Goal: Task Accomplishment & Management: Use online tool/utility

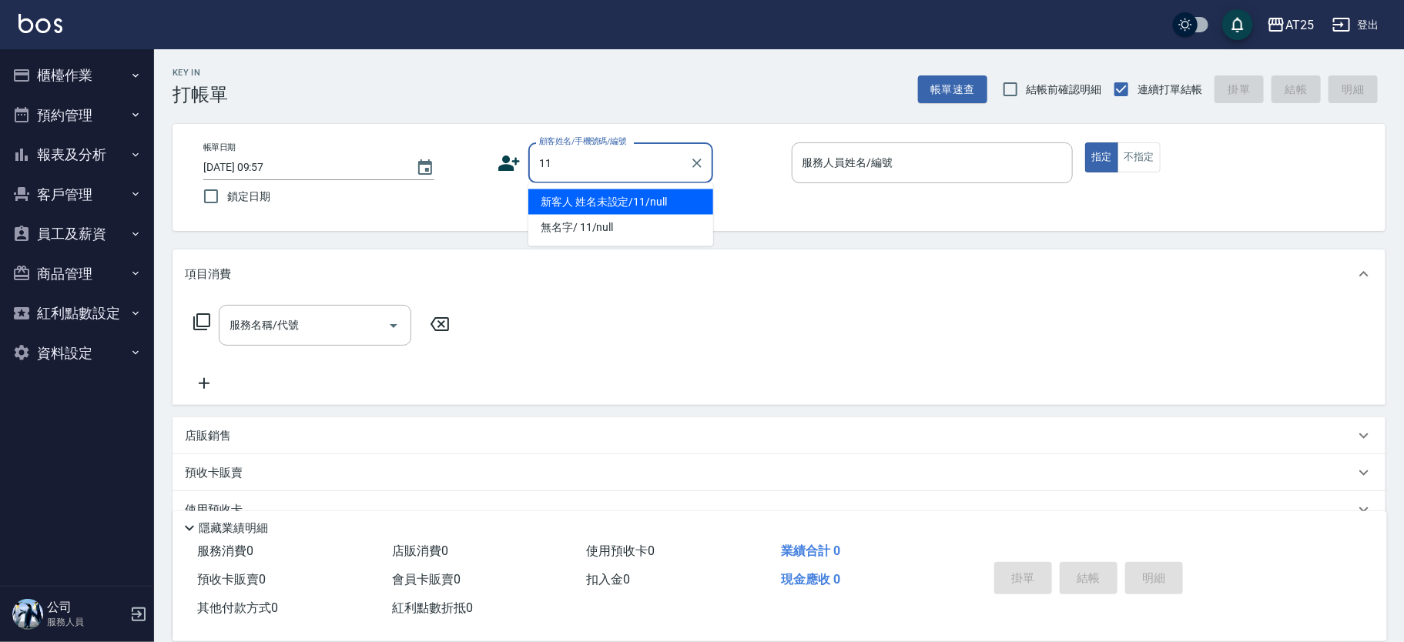
type input "新客人 姓名未設定/11/null"
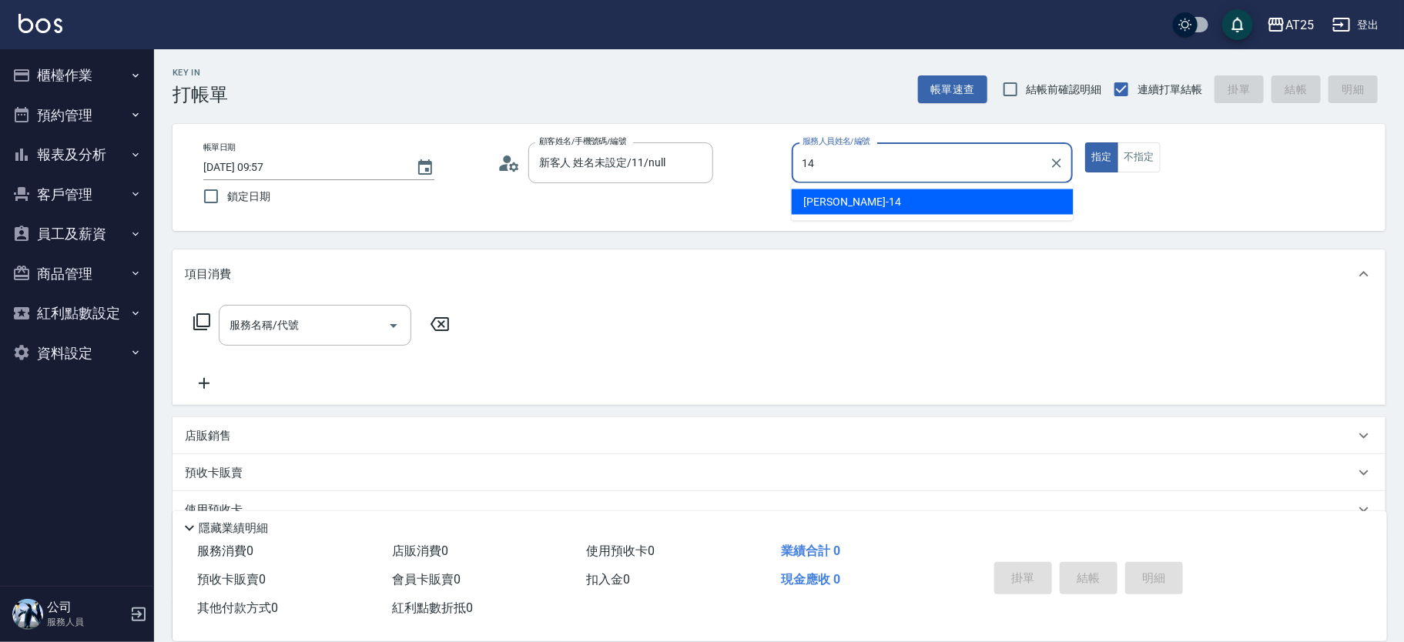
type input "Ken-14"
type button "true"
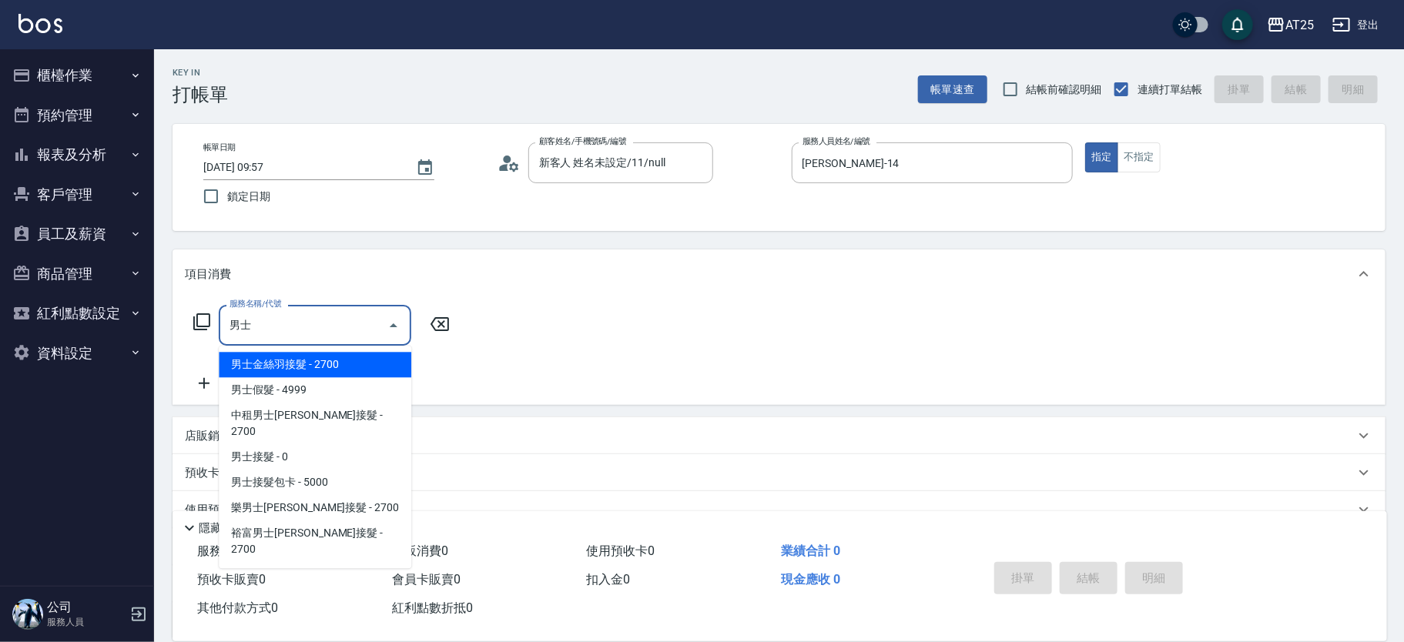
type input "男士金絲羽接髮(721)"
type input "270"
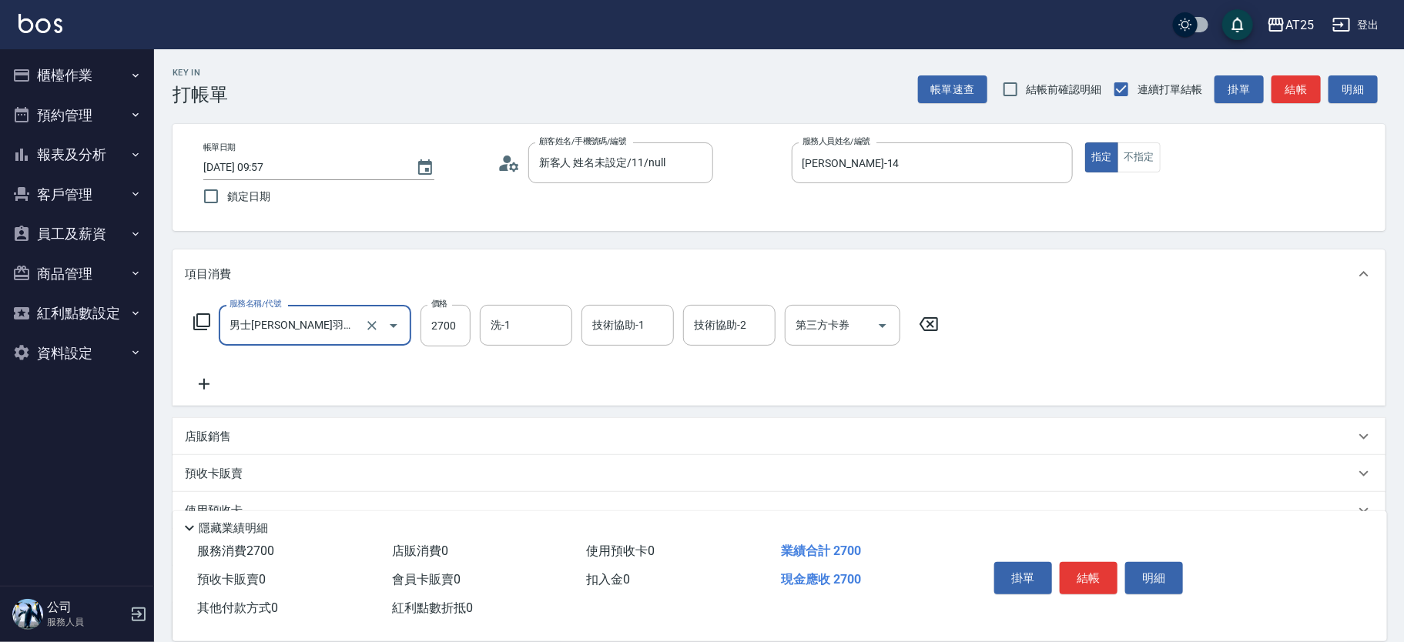
type input "男士金絲羽接髮(721)"
type input "0"
type input "65"
type input "60"
type input "656"
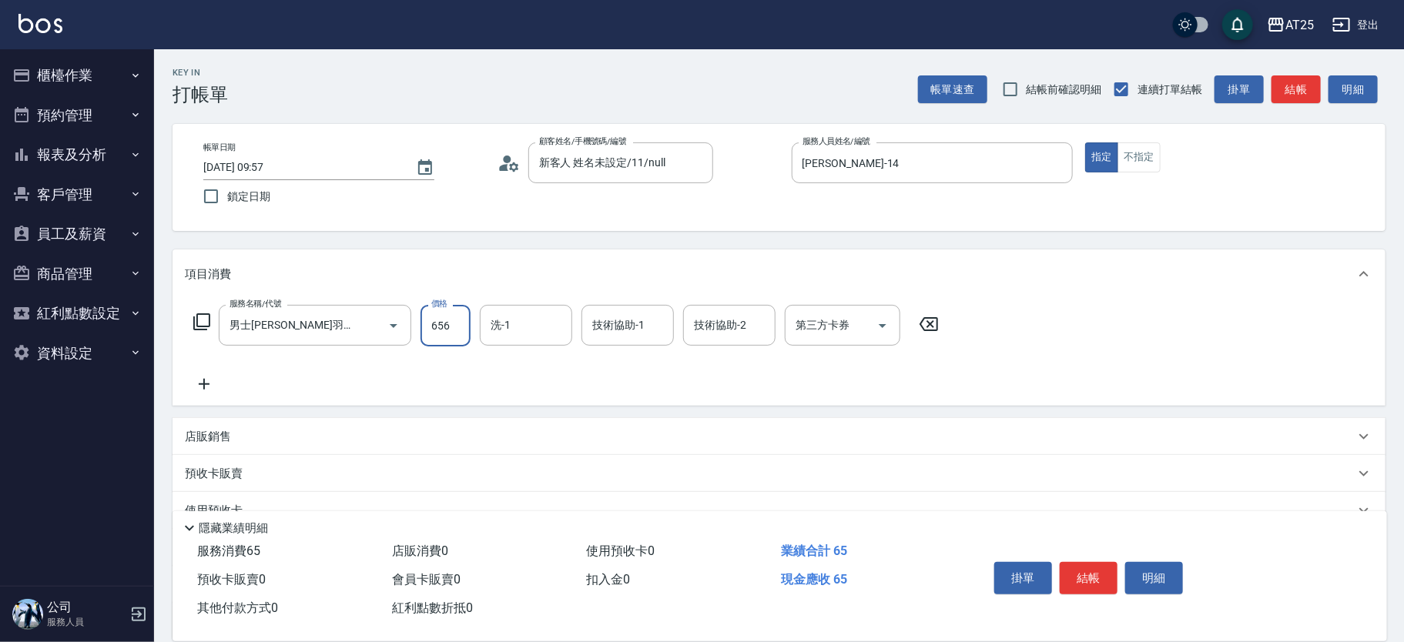
type input "650"
type input "6569"
click at [1101, 569] on button "結帳" at bounding box center [1089, 578] width 58 height 32
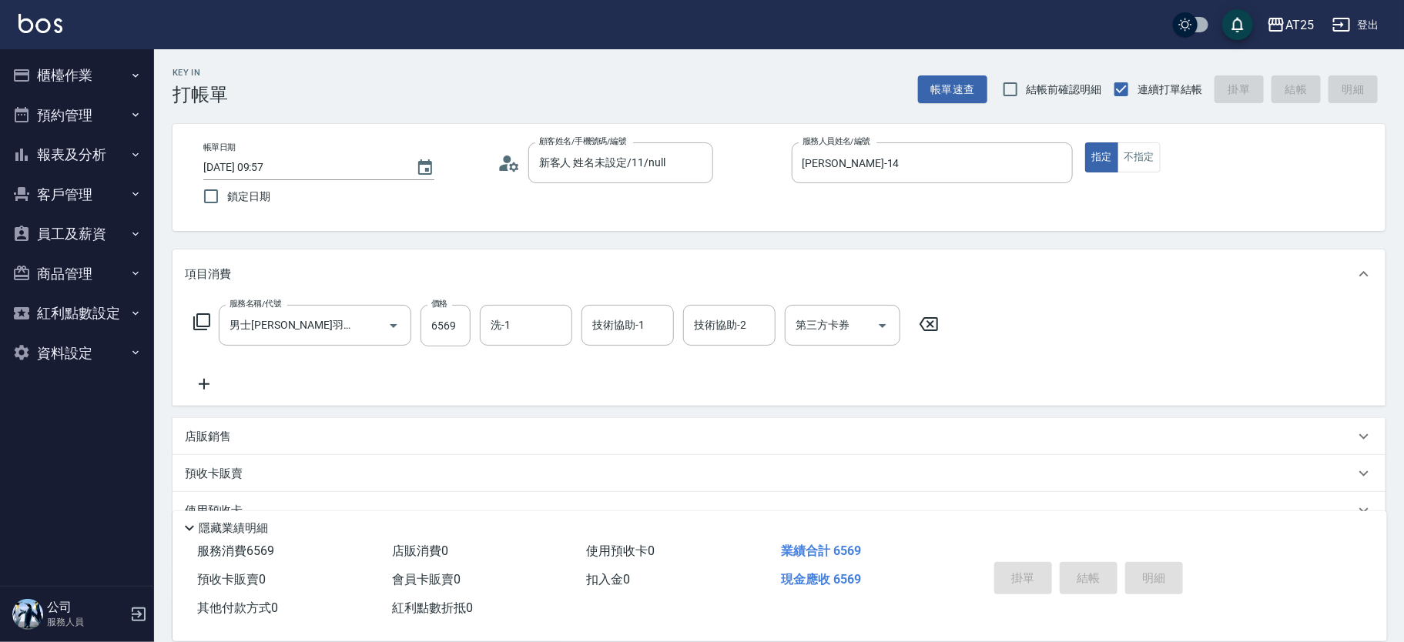
type input "2025/09/10 11:11"
type input "0"
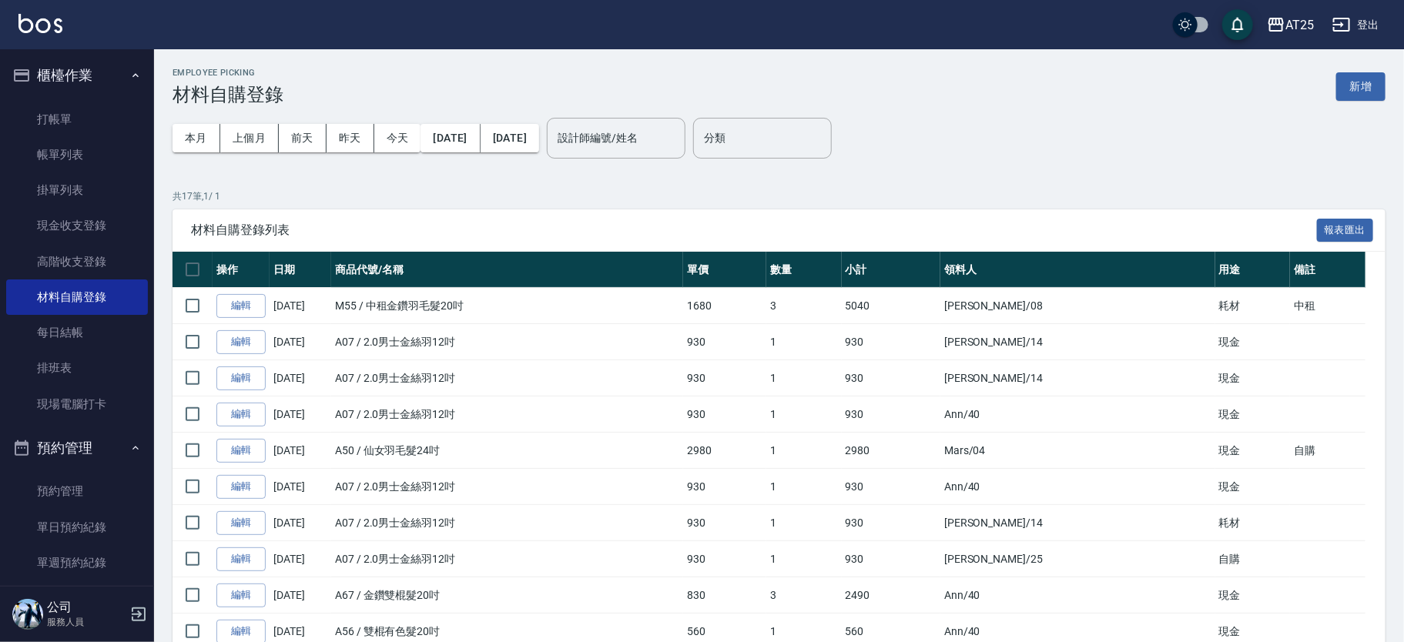
click at [1355, 72] on button "新增" at bounding box center [1360, 86] width 49 height 28
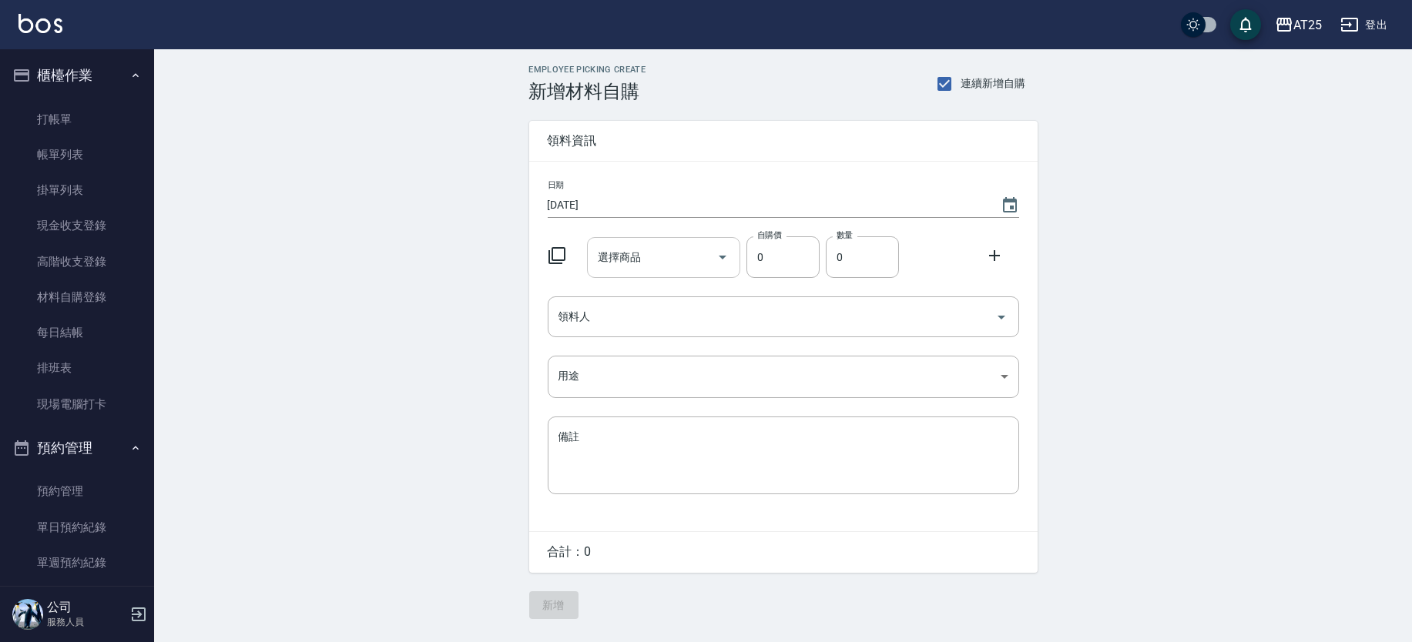
click at [645, 260] on input "選擇商品" at bounding box center [652, 257] width 116 height 27
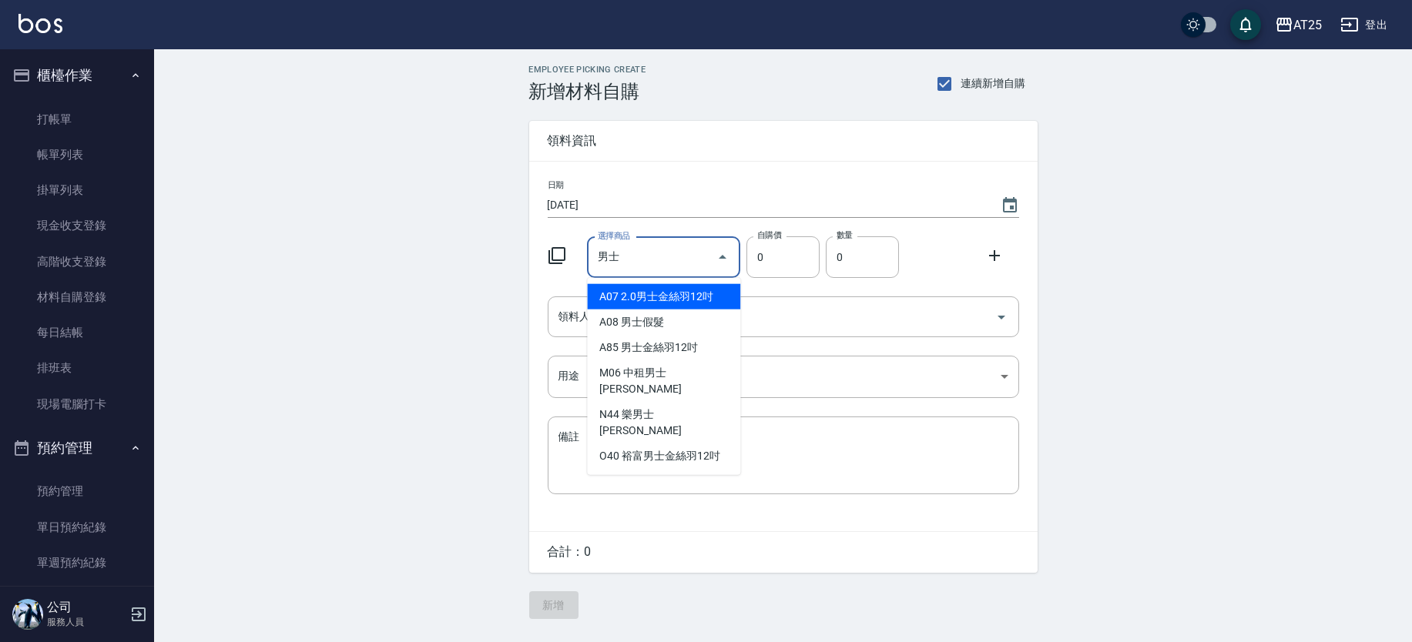
type input "2.0男士金絲羽12吋"
type input "930"
type input "1"
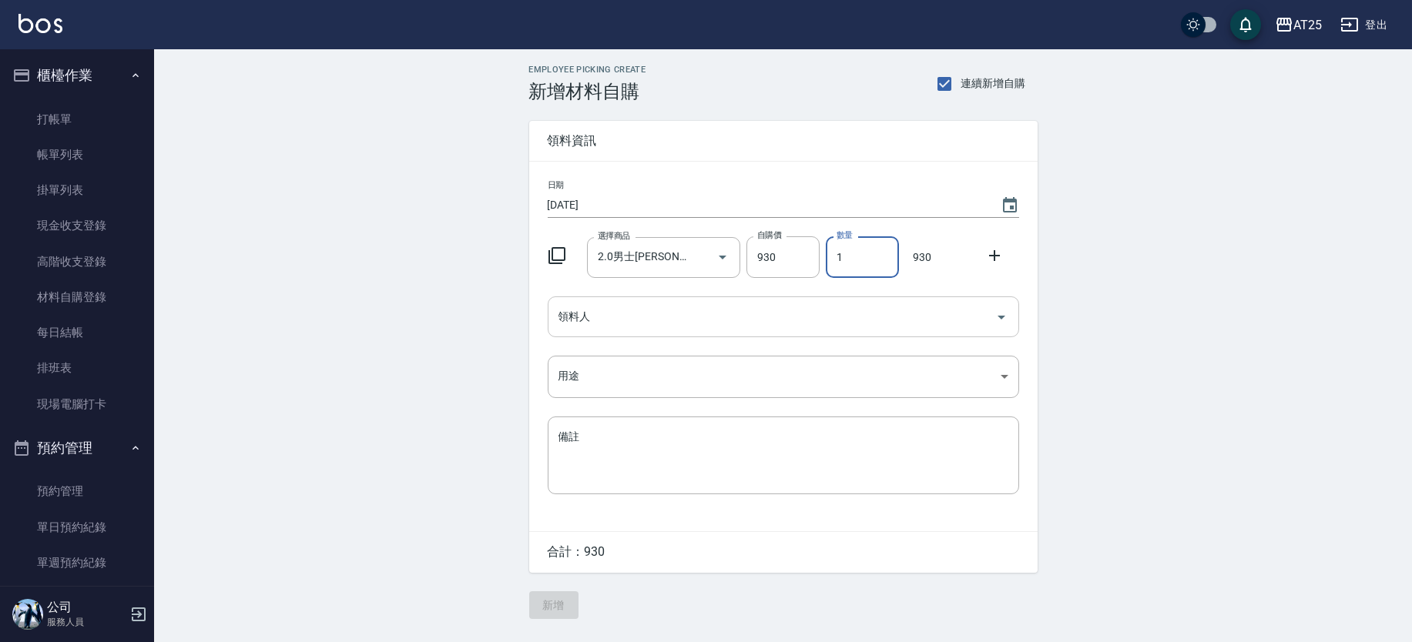
click at [635, 327] on input "領料人" at bounding box center [771, 316] width 434 height 27
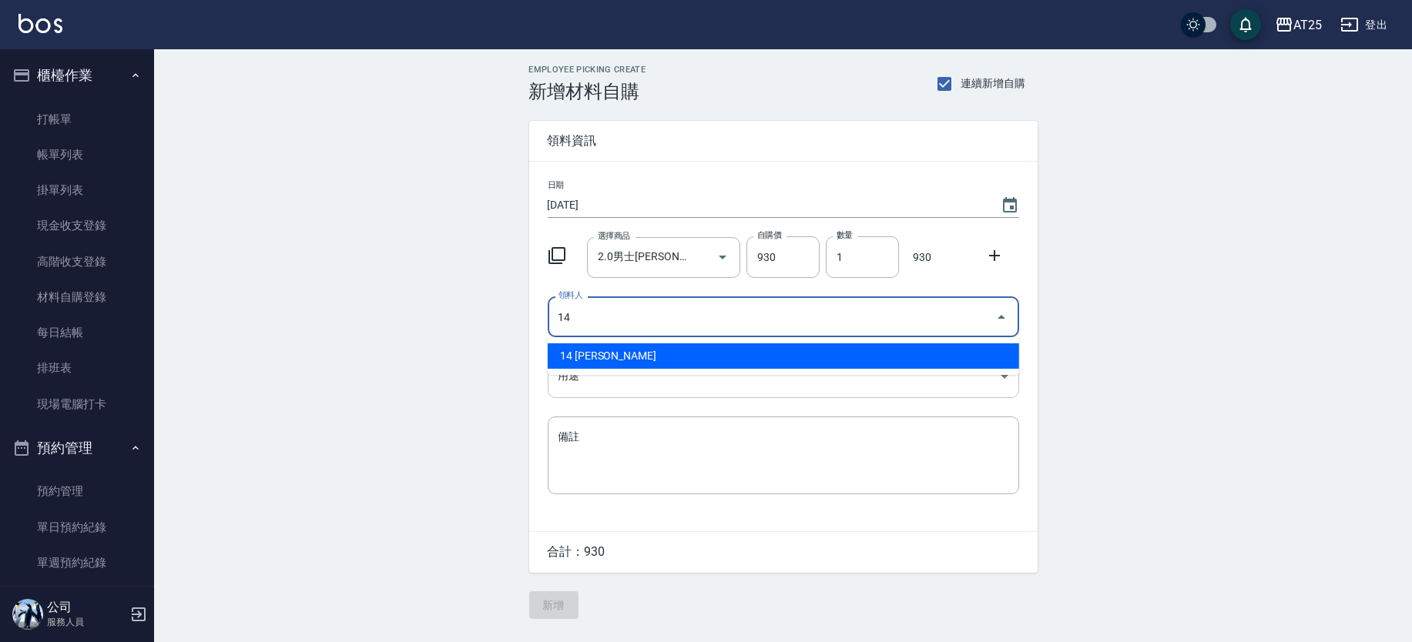
type input "14 Ken"
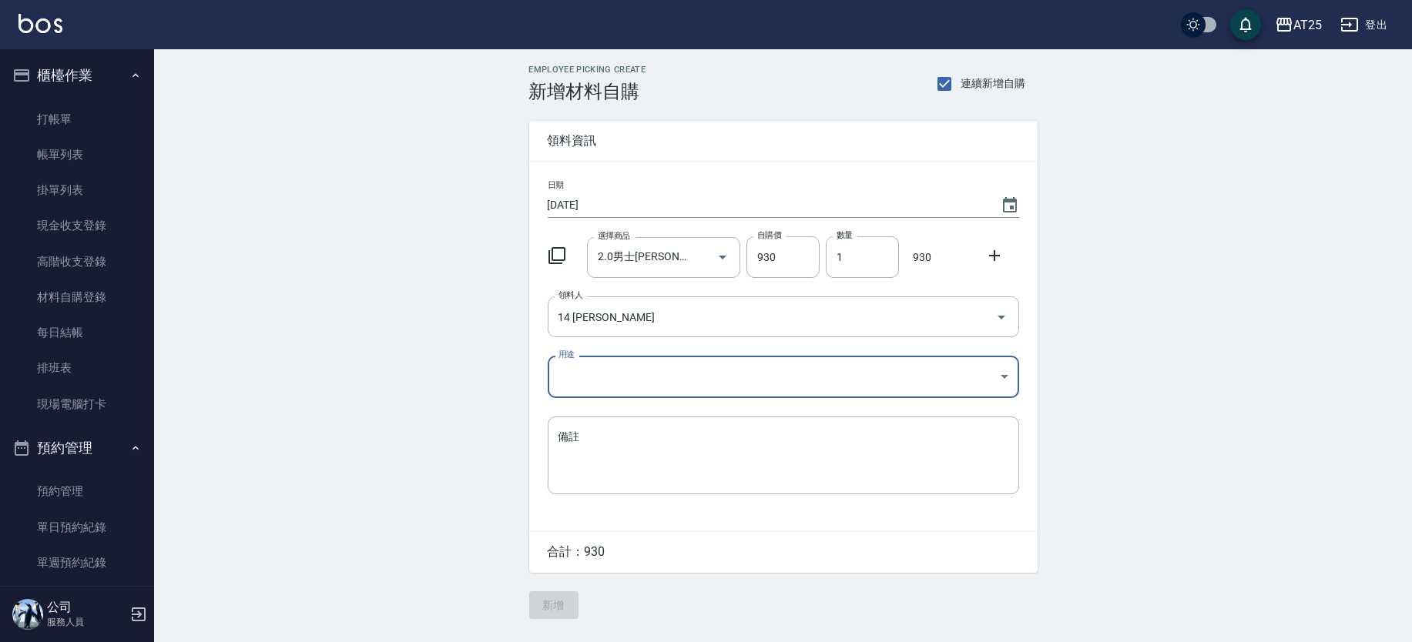
click at [615, 380] on body "AT25 登出 櫃檯作業 打帳單 帳單列表 掛單列表 現金收支登錄 高階收支登錄 材料自購登錄 每日結帳 排班表 現場電腦打卡 預約管理 預約管理 單日預約紀…" at bounding box center [706, 321] width 1412 height 642
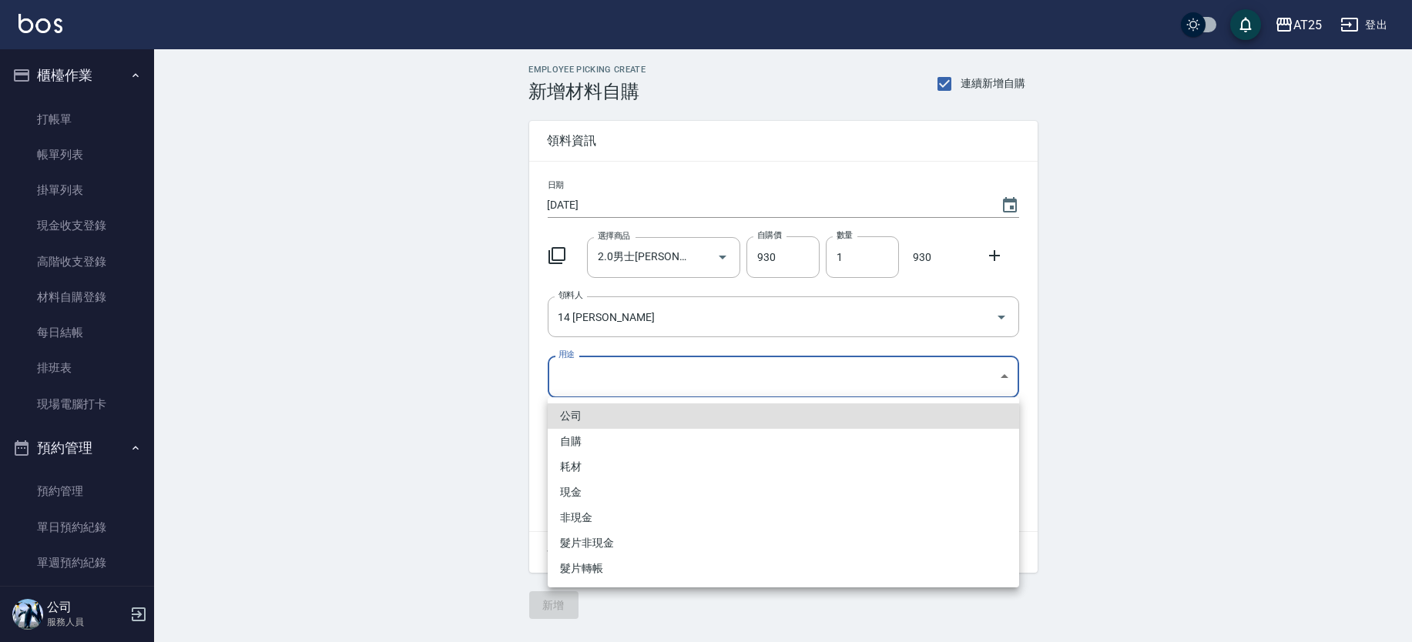
click at [582, 492] on li "現金" at bounding box center [783, 492] width 471 height 25
type input "現金"
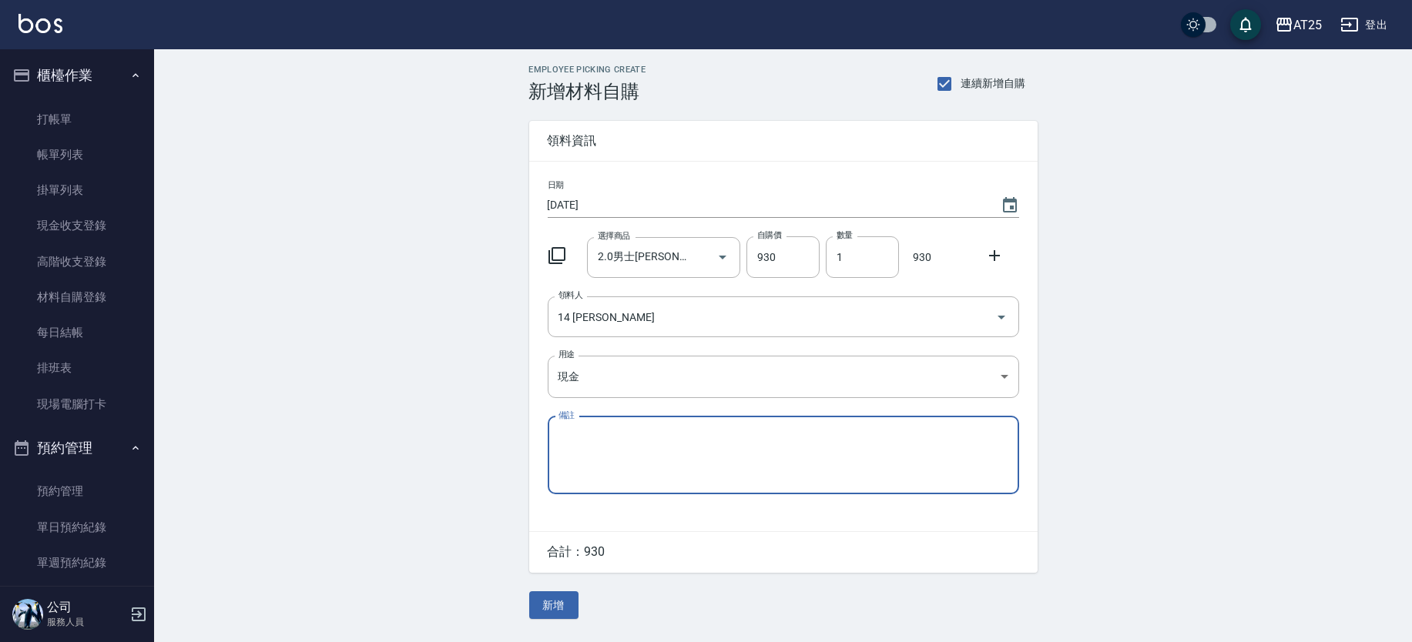
click at [464, 468] on div "公司 自購 耗材 現金 非現金 髮片非現金 髮片轉帳" at bounding box center [706, 321] width 1412 height 642
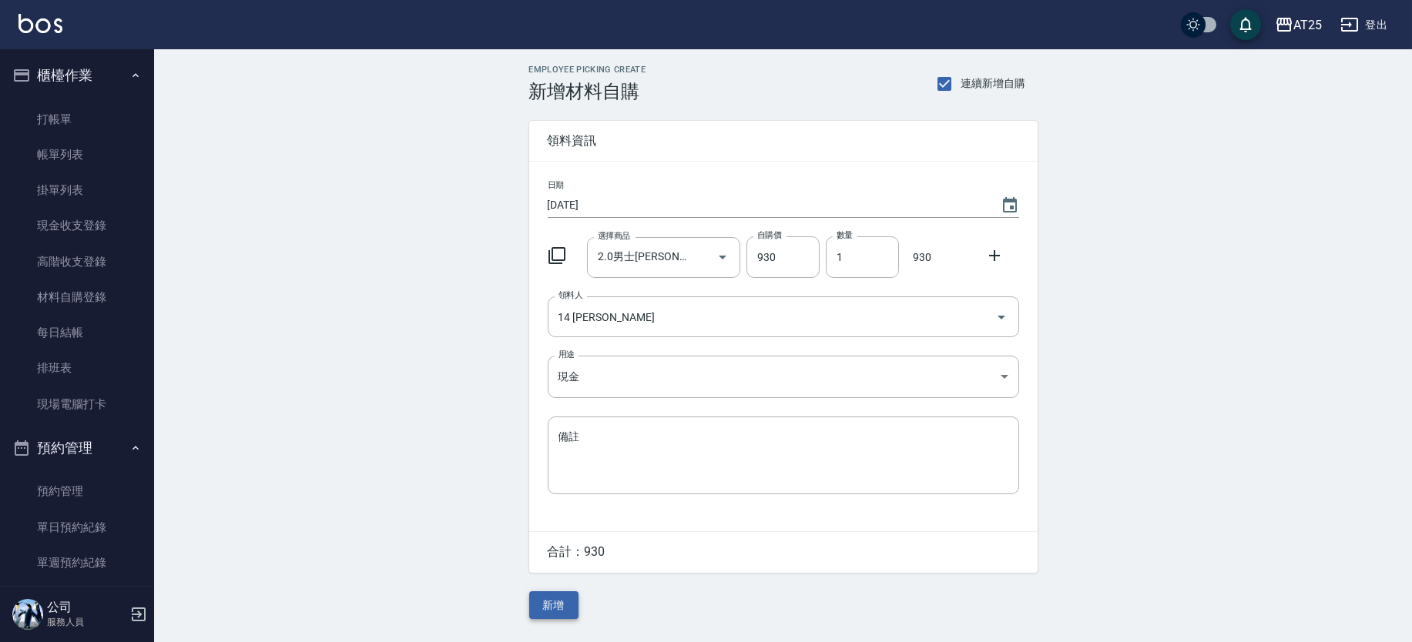
click at [568, 609] on button "新增" at bounding box center [553, 605] width 49 height 28
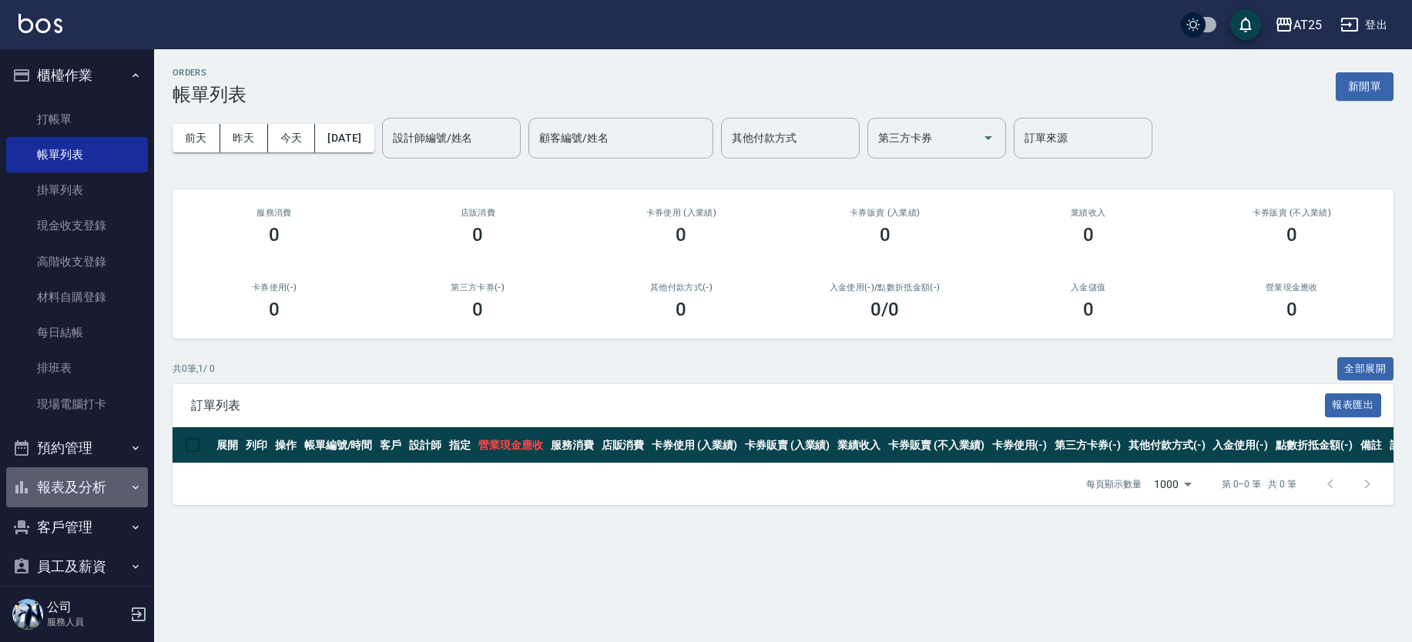
click at [84, 483] on button "報表及分析" at bounding box center [77, 487] width 142 height 40
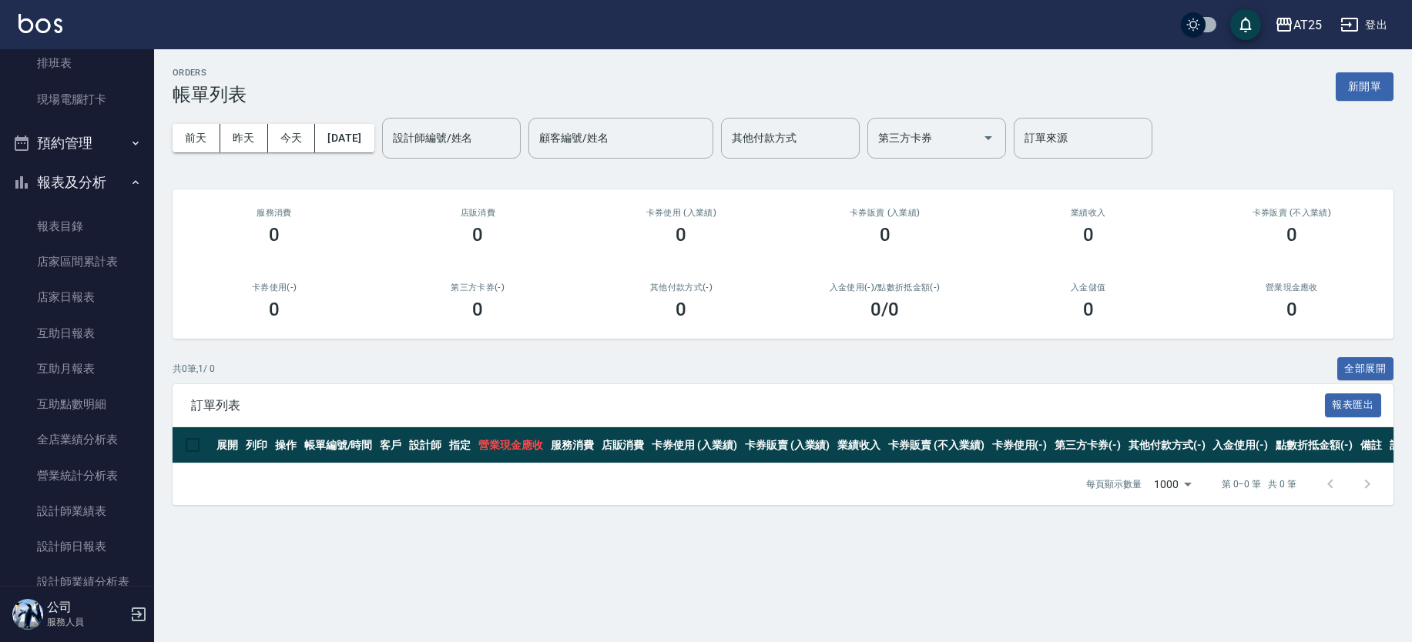
scroll to position [307, 0]
click at [81, 534] on link "設計師日報表" at bounding box center [77, 545] width 142 height 35
